Goal: Transaction & Acquisition: Purchase product/service

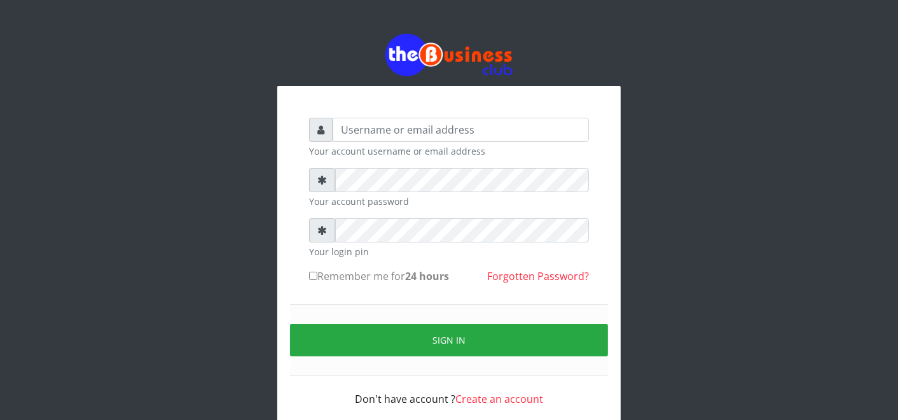
type input "F"
type input "father"
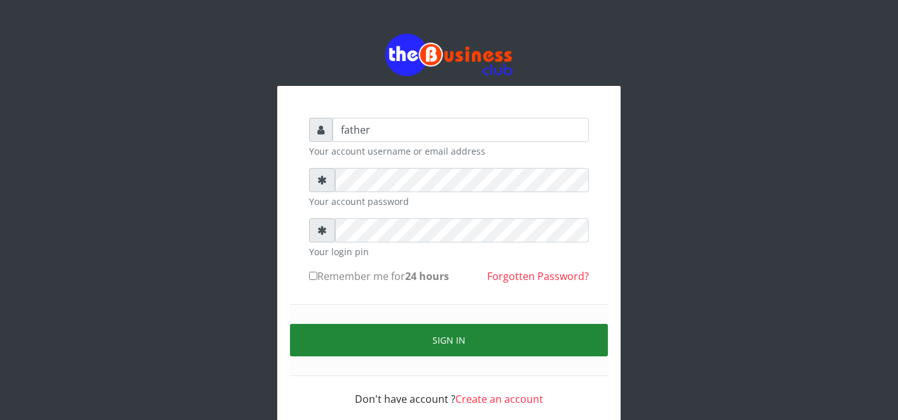
click at [466, 338] on button "Sign in" at bounding box center [449, 340] width 318 height 32
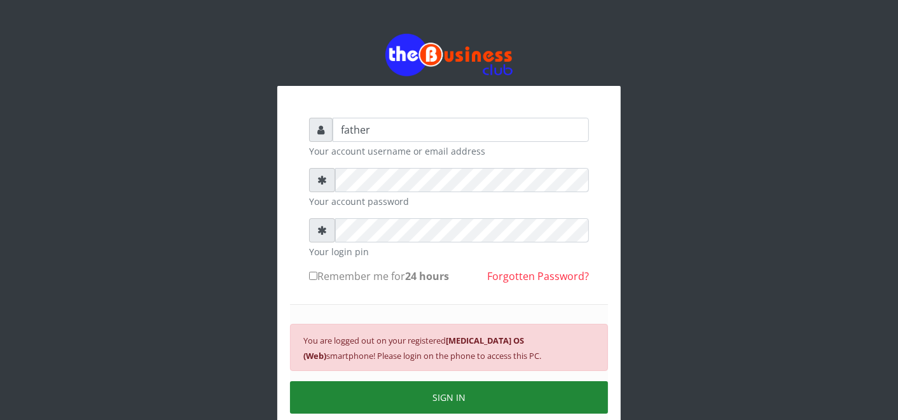
click at [468, 390] on button "SIGN IN" at bounding box center [449, 397] width 318 height 32
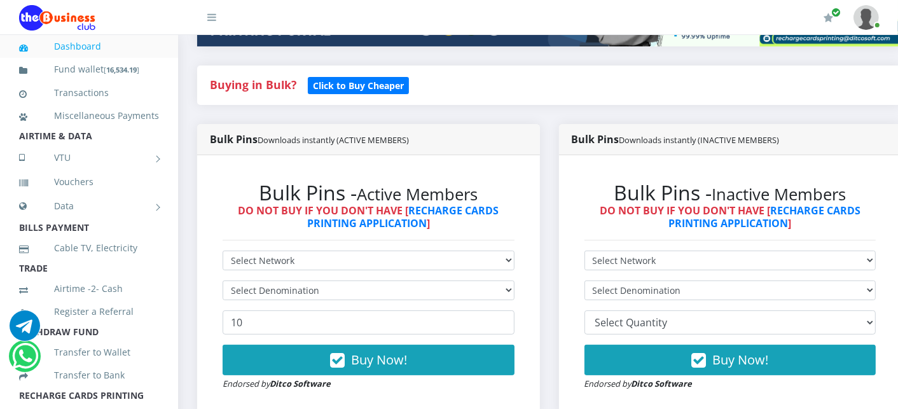
select select "MTN"
click at [223, 251] on select "Select Network MTN Globacom 9Mobile Airtel" at bounding box center [369, 261] width 292 height 20
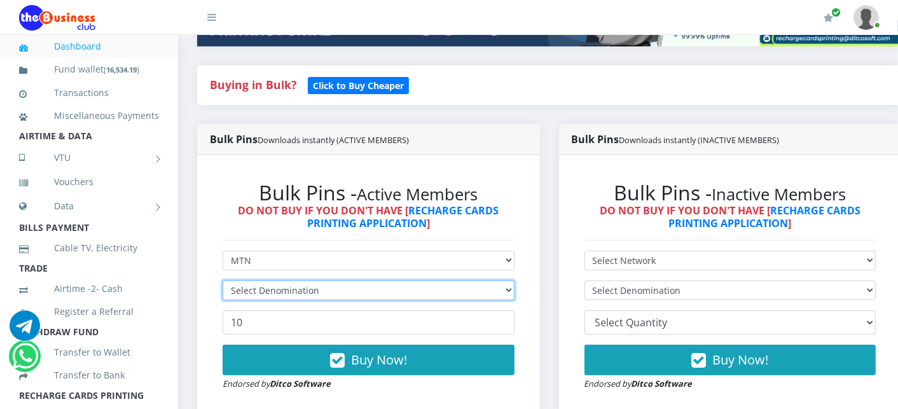
click at [282, 289] on select "Select Denomination" at bounding box center [369, 291] width 292 height 20
click at [344, 289] on select "Select Denomination MTN NGN100 - ₦96.99 MTN NGN200 - ₦193.98 MTN NGN400 - ₦387.…" at bounding box center [369, 291] width 292 height 20
select select "193.98-200"
click at [223, 281] on select "Select Denomination MTN NGN100 - ₦96.99 MTN NGN200 - ₦193.98 MTN NGN400 - ₦387.…" at bounding box center [369, 291] width 292 height 20
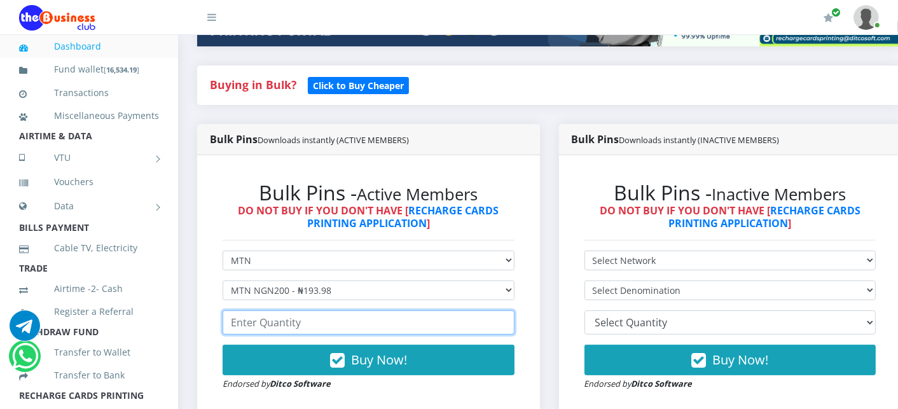
click at [270, 326] on input "number" at bounding box center [369, 322] width 292 height 24
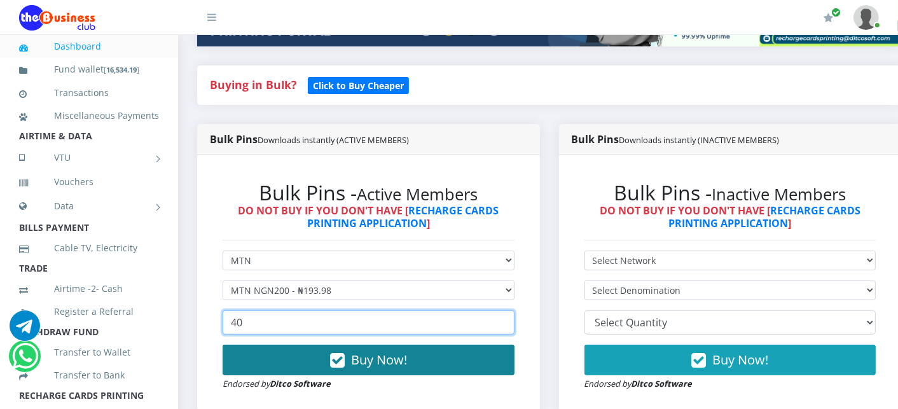
type input "40"
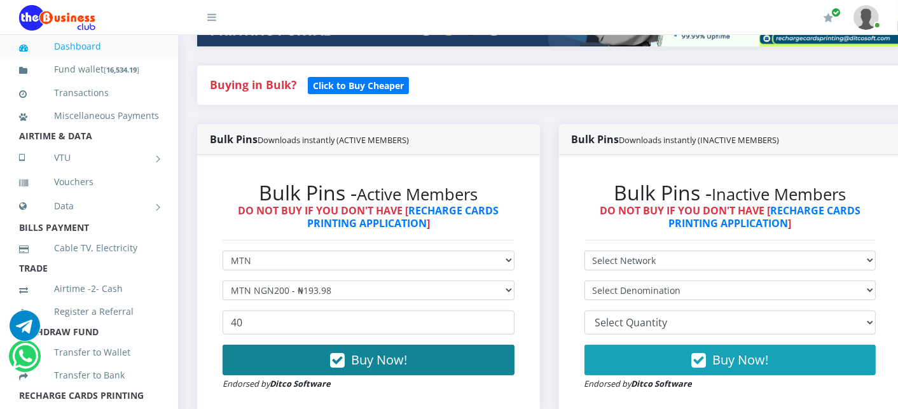
click at [242, 361] on button "Buy Now!" at bounding box center [369, 360] width 292 height 31
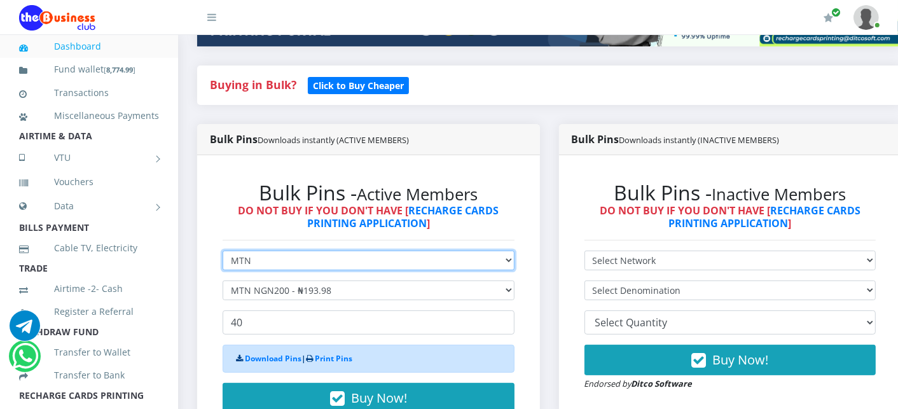
click at [259, 262] on select "Select Network MTN Globacom 9Mobile Airtel" at bounding box center [369, 261] width 292 height 20
select select "Airtel"
click at [223, 251] on select "Select Network MTN Globacom 9Mobile Airtel" at bounding box center [369, 261] width 292 height 20
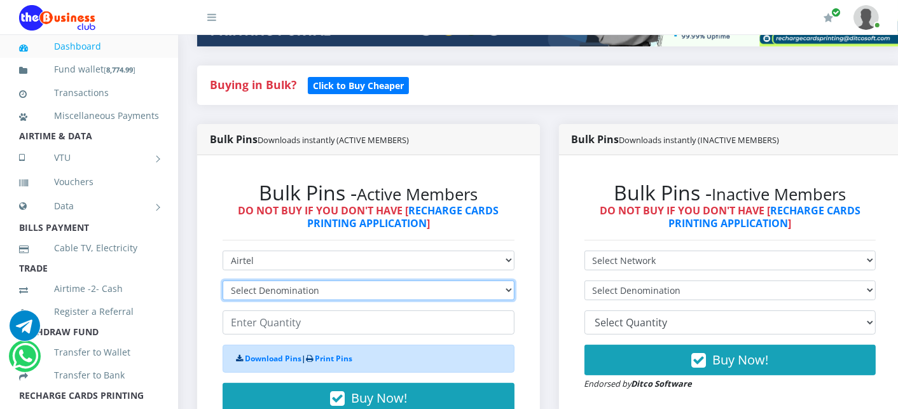
click at [262, 289] on select "Select Denomination Airtel NGN100 - ₦96.38 Airtel NGN200 - ₦192.76 Airtel NGN50…" at bounding box center [369, 291] width 292 height 20
click at [223, 281] on select "Select Denomination Airtel NGN100 - ₦96.38 Airtel NGN200 - ₦192.76 Airtel NGN50…" at bounding box center [369, 291] width 292 height 20
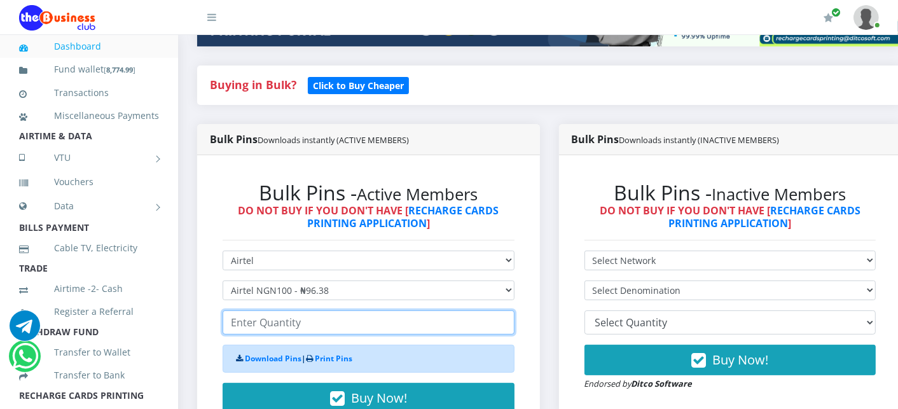
click at [264, 325] on input "number" at bounding box center [369, 322] width 292 height 24
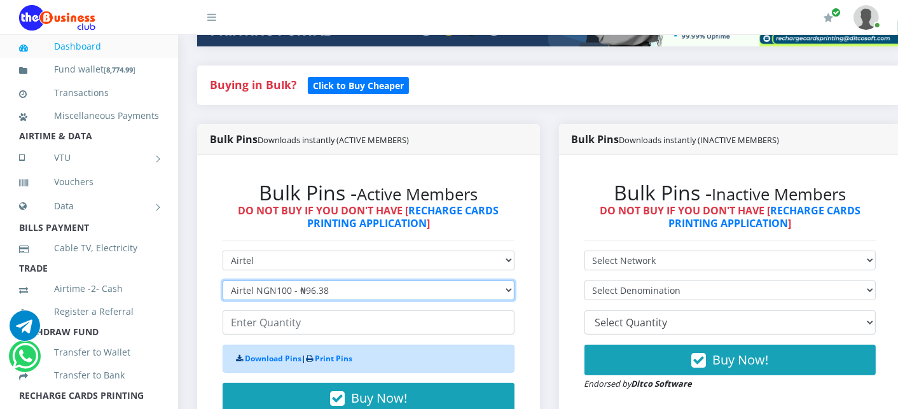
click at [276, 287] on select "Select Denomination Airtel NGN100 - ₦96.38 Airtel NGN200 - ₦192.76 Airtel NGN50…" at bounding box center [369, 291] width 292 height 20
select select "192.76-200"
click at [223, 281] on select "Select Denomination Airtel NGN100 - ₦96.38 Airtel NGN200 - ₦192.76 Airtel NGN50…" at bounding box center [369, 291] width 292 height 20
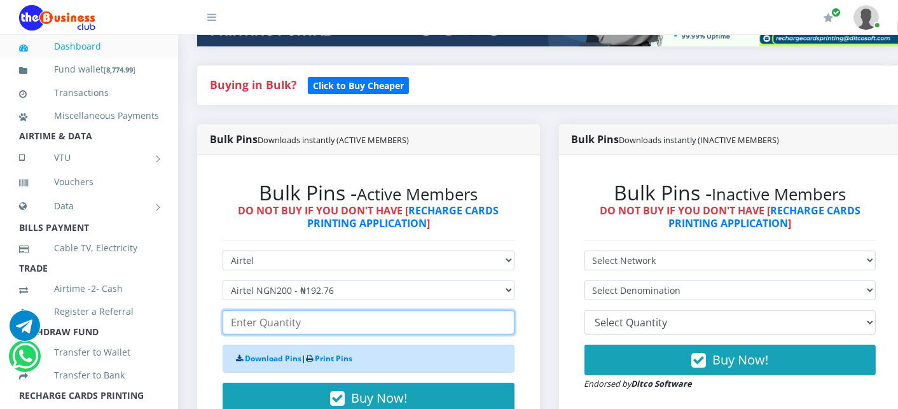
click at [266, 325] on input "number" at bounding box center [369, 322] width 292 height 24
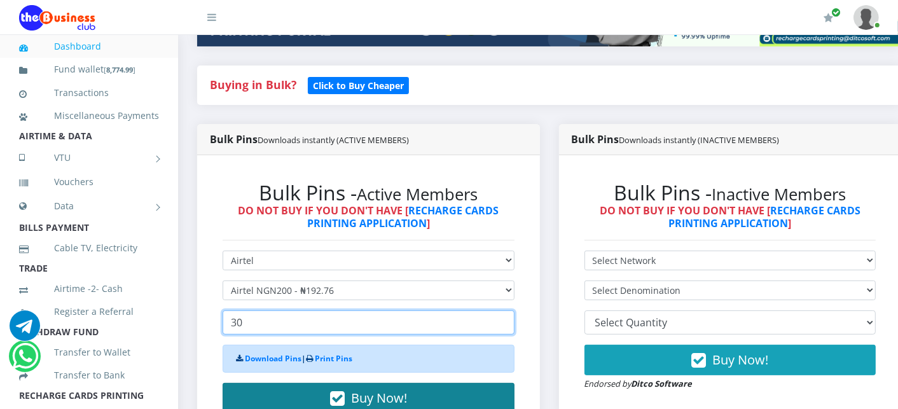
type input "30"
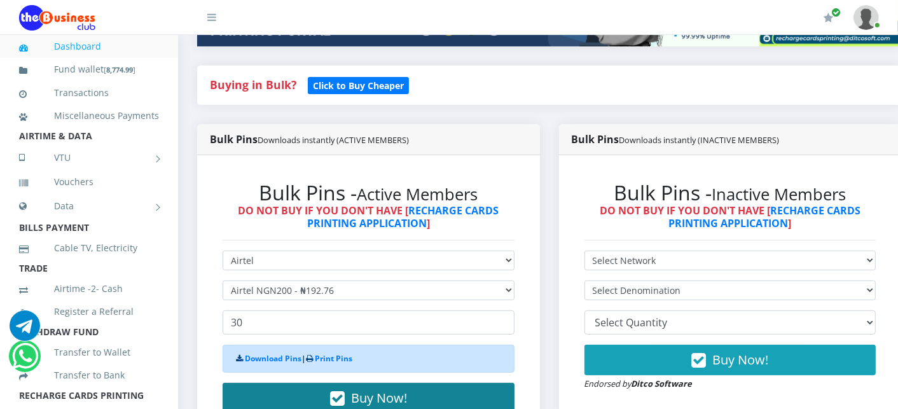
click at [268, 393] on button "Buy Now!" at bounding box center [369, 398] width 292 height 31
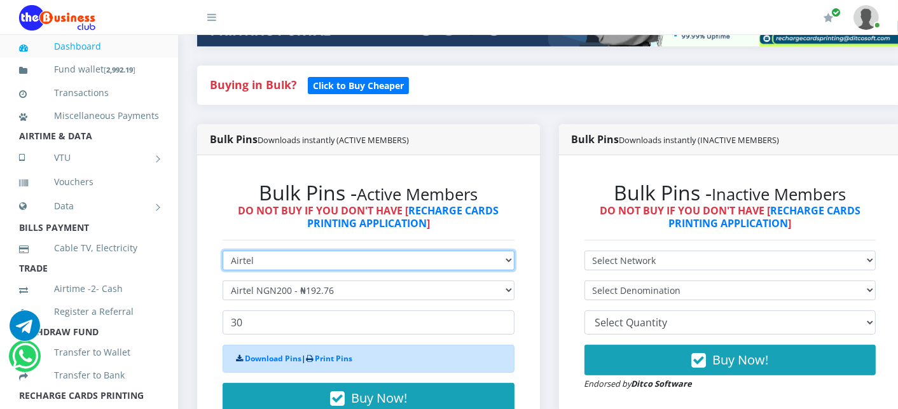
click at [314, 252] on select "Select Network MTN Globacom 9Mobile Airtel" at bounding box center [369, 261] width 292 height 20
click at [223, 251] on select "Select Network MTN Globacom 9Mobile Airtel" at bounding box center [369, 261] width 292 height 20
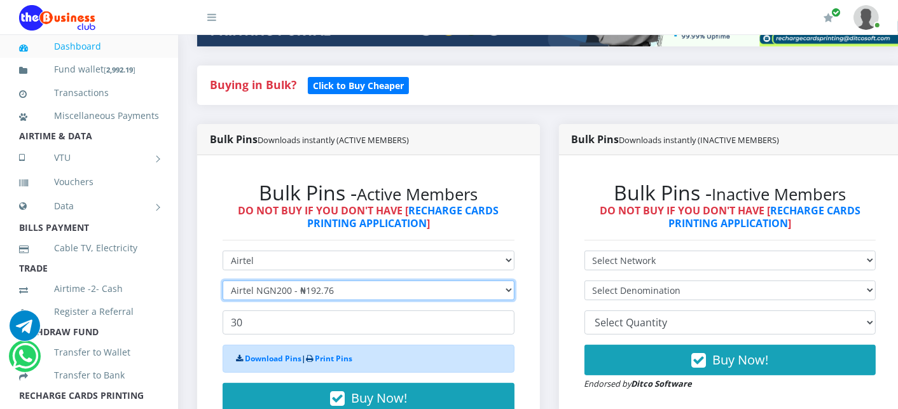
click at [262, 288] on select "Select Denomination Airtel NGN100 - ₦96.38 Airtel NGN200 - ₦192.76 Airtel NGN50…" at bounding box center [369, 291] width 292 height 20
select select "96.38-100"
click at [223, 281] on select "Select Denomination Airtel NGN100 - ₦96.38 Airtel NGN200 - ₦192.76 Airtel NGN50…" at bounding box center [369, 291] width 292 height 20
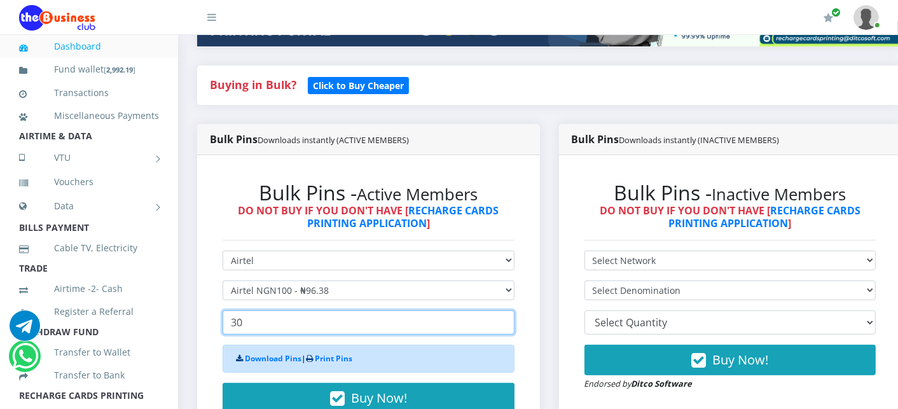
click at [243, 324] on input "30" at bounding box center [369, 322] width 292 height 24
type input "3"
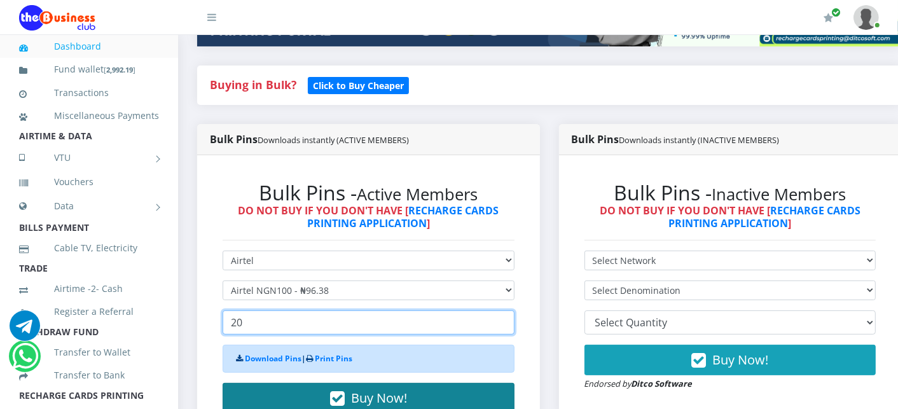
type input "20"
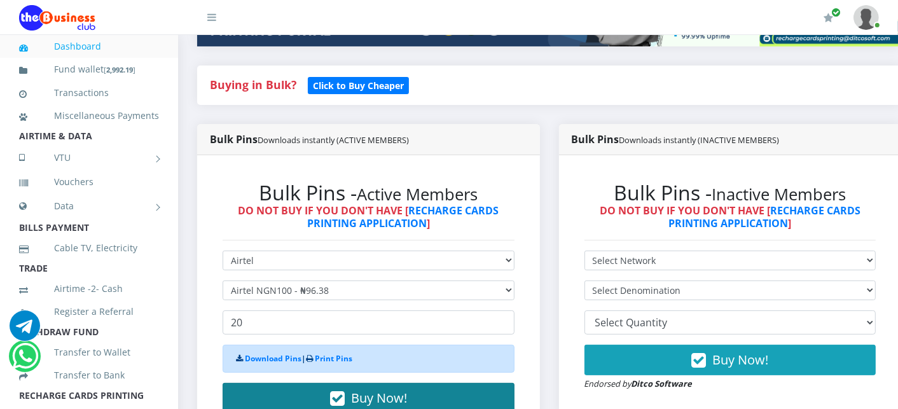
click at [280, 402] on button "Buy Now!" at bounding box center [369, 398] width 292 height 31
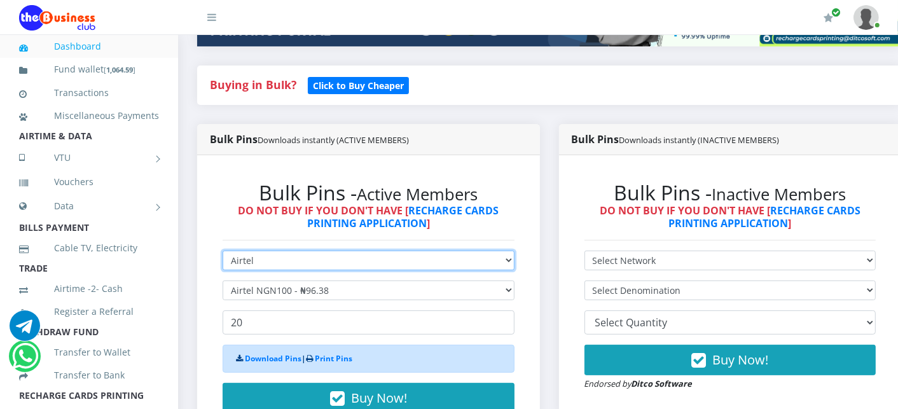
click at [278, 256] on select "Select Network MTN Globacom 9Mobile Airtel" at bounding box center [369, 261] width 292 height 20
select select "MTN"
click at [223, 251] on select "Select Network MTN Globacom 9Mobile Airtel" at bounding box center [369, 261] width 292 height 20
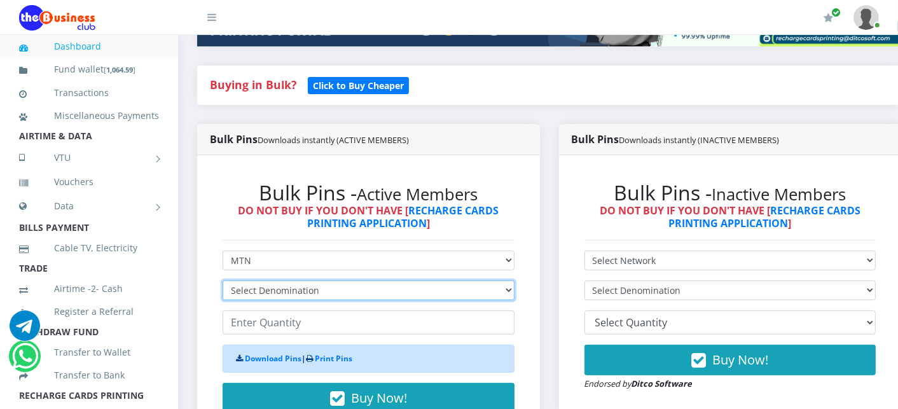
click at [265, 290] on select "Select Denomination MTN NGN100 - ₦96.99 MTN NGN200 - ₦193.98 MTN NGN400 - ₦387.…" at bounding box center [369, 291] width 292 height 20
select select "96.99-100"
click at [223, 281] on select "Select Denomination MTN NGN100 - ₦96.99 MTN NGN200 - ₦193.98 MTN NGN400 - ₦387.…" at bounding box center [369, 291] width 292 height 20
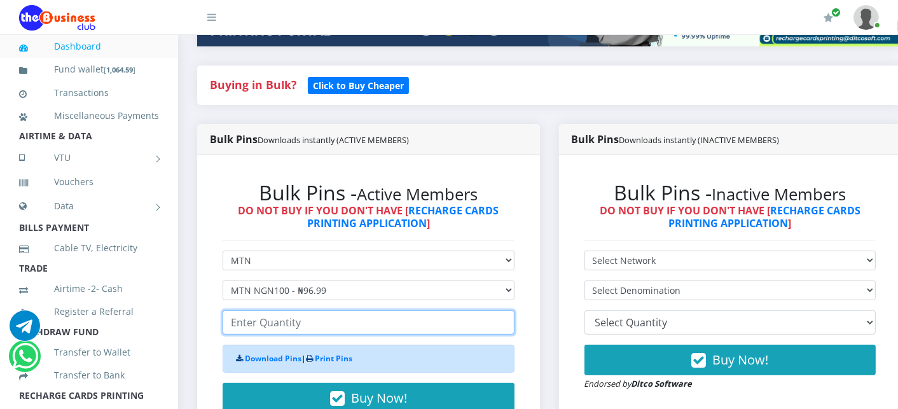
click at [259, 321] on input "number" at bounding box center [369, 322] width 292 height 24
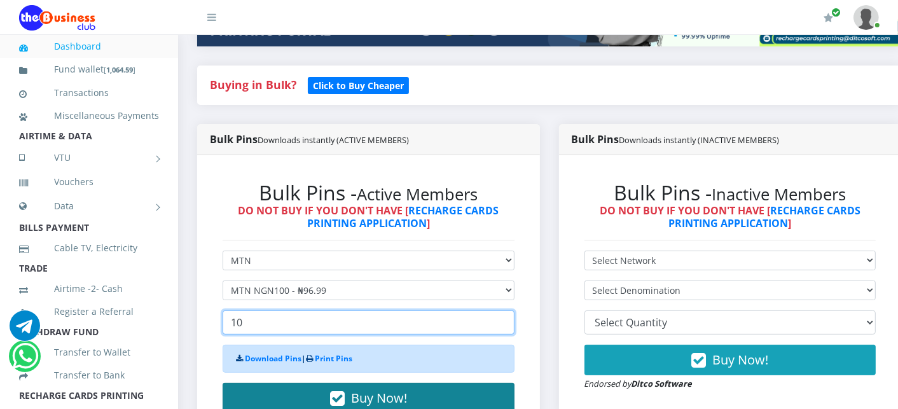
type input "10"
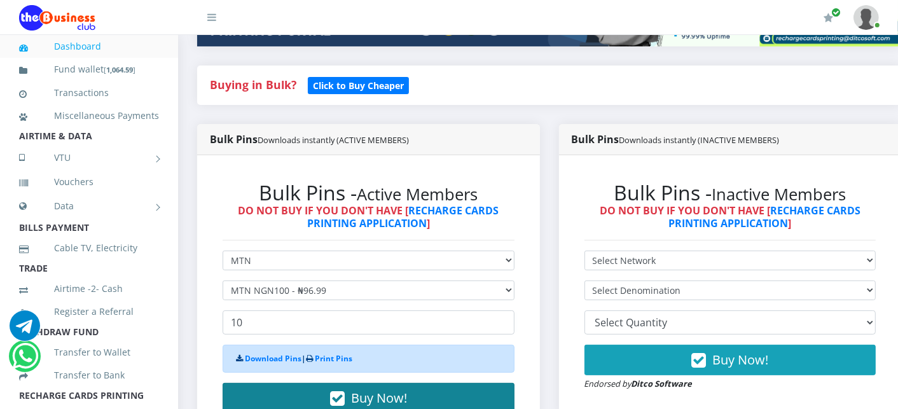
click at [279, 393] on button "Buy Now!" at bounding box center [369, 398] width 292 height 31
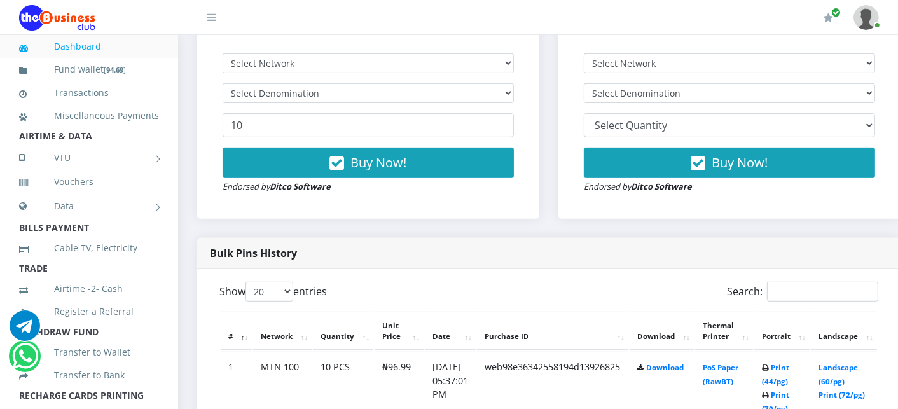
scroll to position [537, 0]
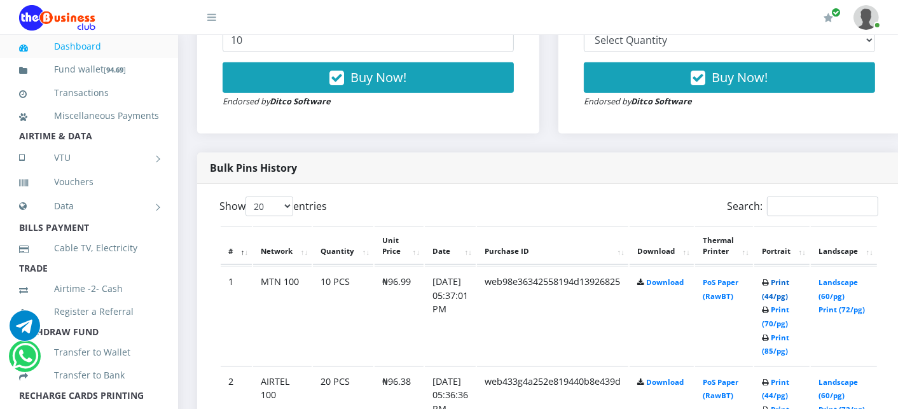
click at [779, 278] on link "Print (44/pg)" at bounding box center [775, 289] width 27 height 24
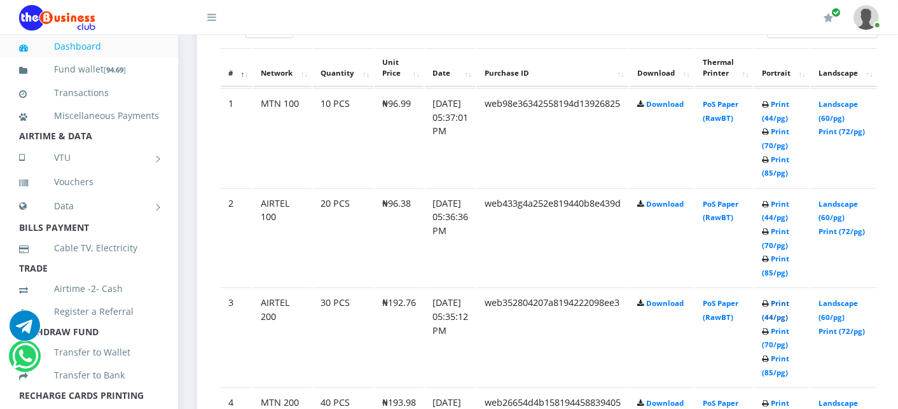
click at [790, 302] on link "Print (44/pg)" at bounding box center [775, 310] width 27 height 24
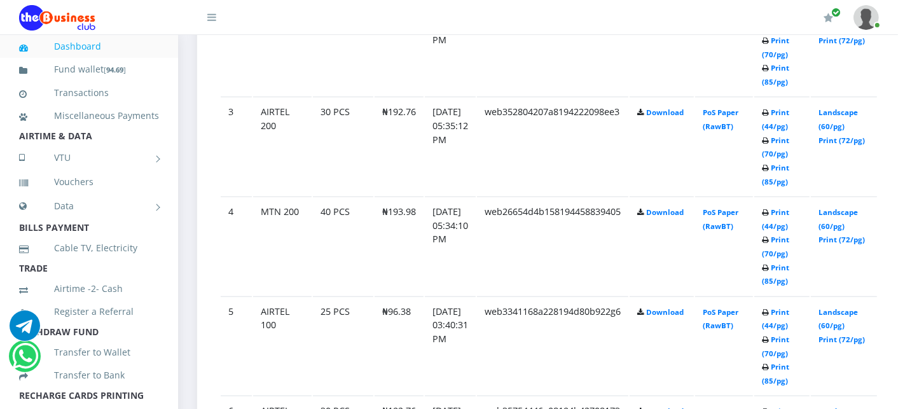
scroll to position [909, 0]
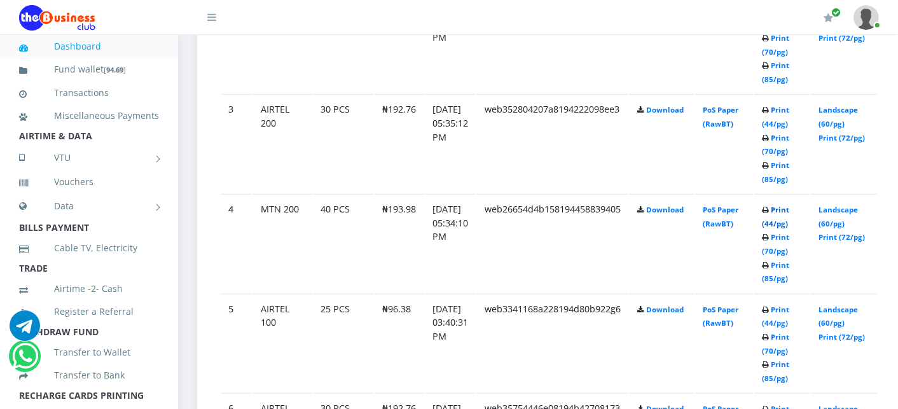
click at [790, 207] on link "Print (44/pg)" at bounding box center [775, 217] width 27 height 24
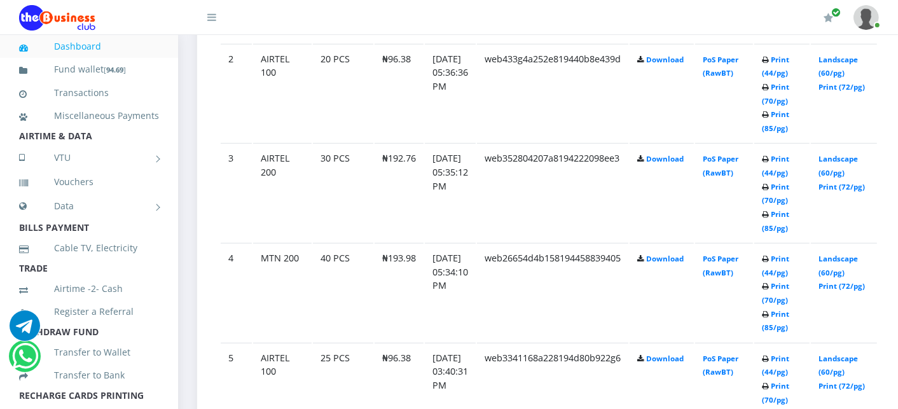
scroll to position [909, 0]
